Goal: Navigation & Orientation: Find specific page/section

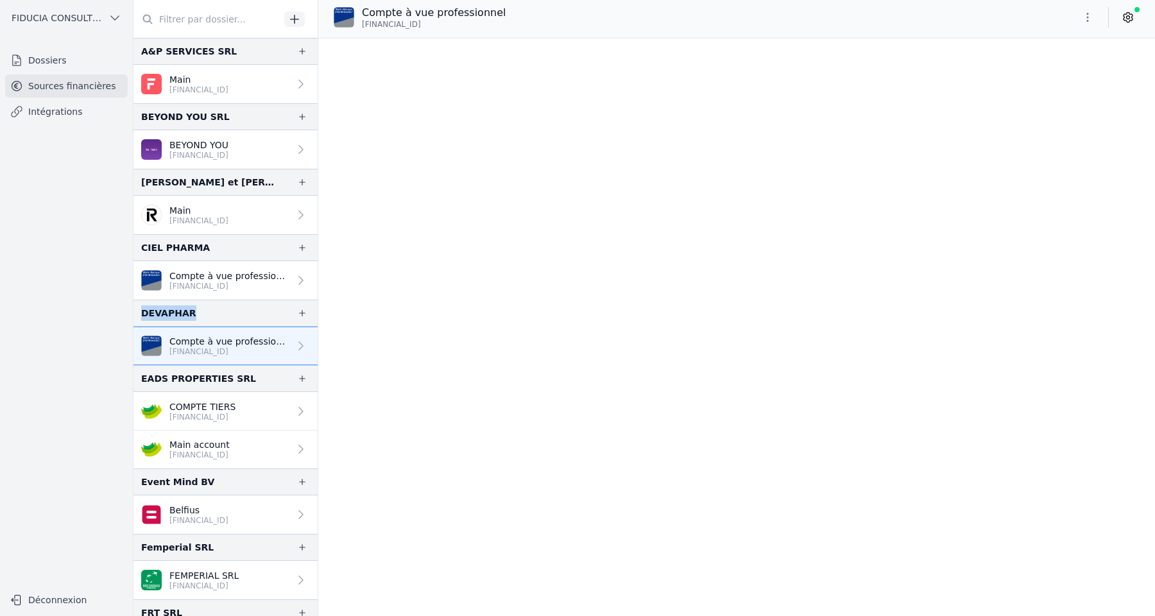
scroll to position [37360, 0]
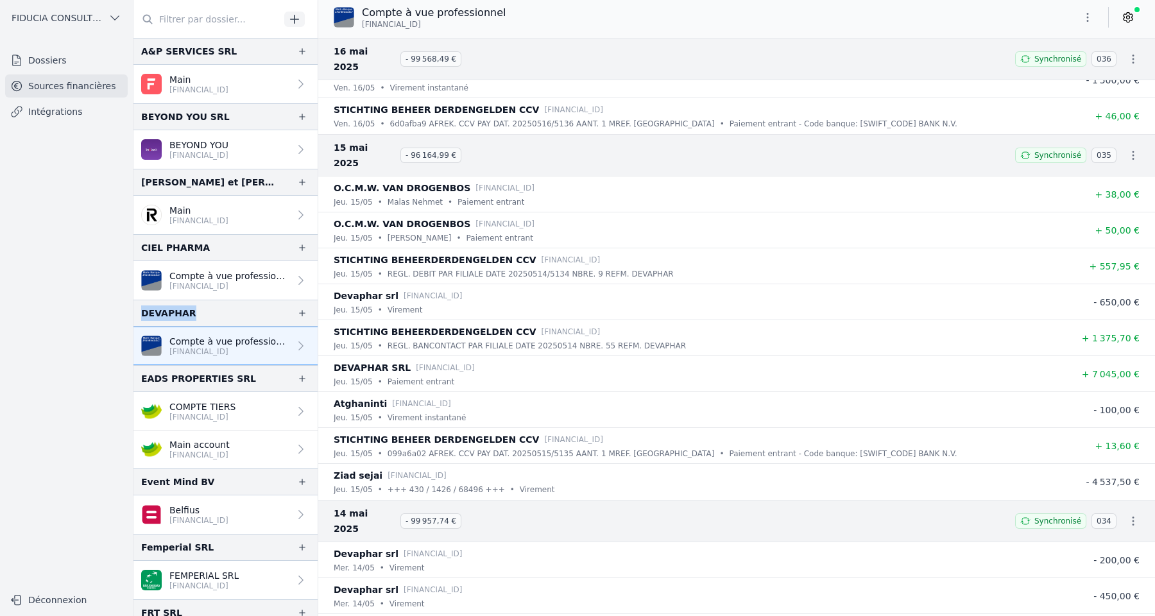
click at [227, 316] on div "DEVAPHAR" at bounding box center [225, 313] width 184 height 27
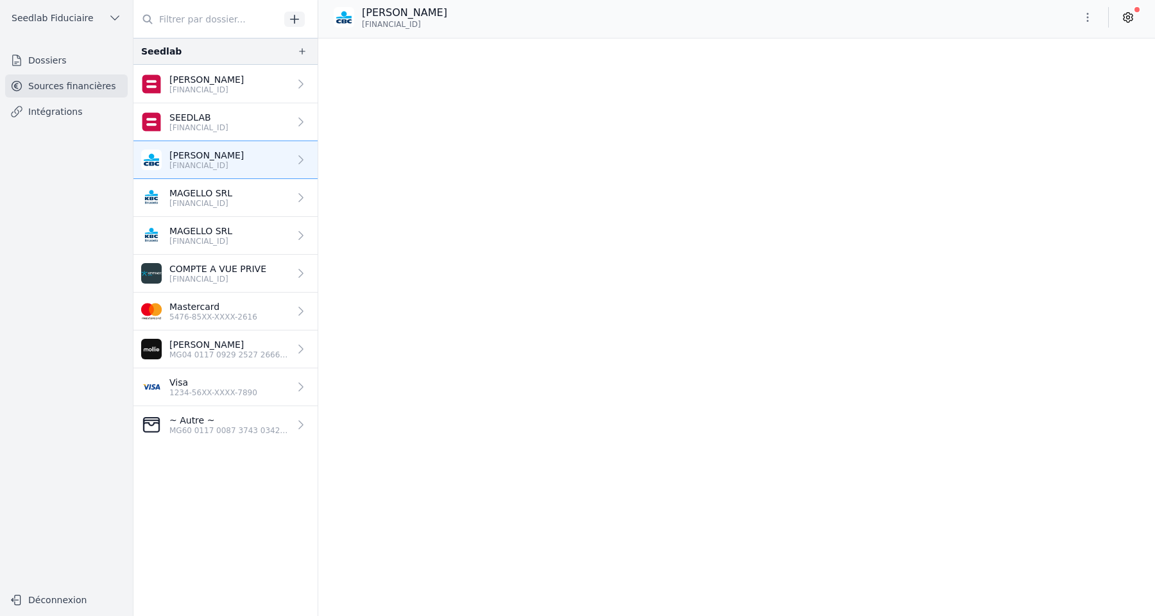
scroll to position [22484, 0]
